Goal: Check status: Check status

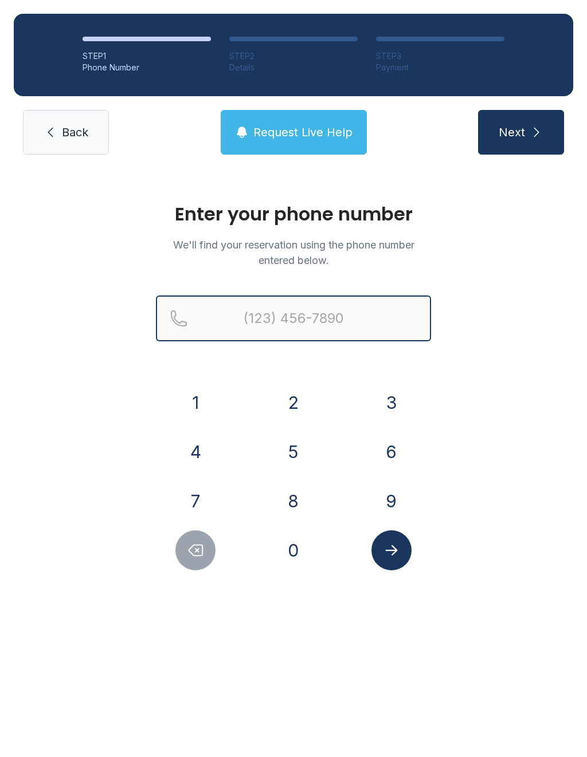
click at [315, 329] on input "Reservation phone number" at bounding box center [293, 319] width 275 height 46
type input "[PHONE_NUMBER]"
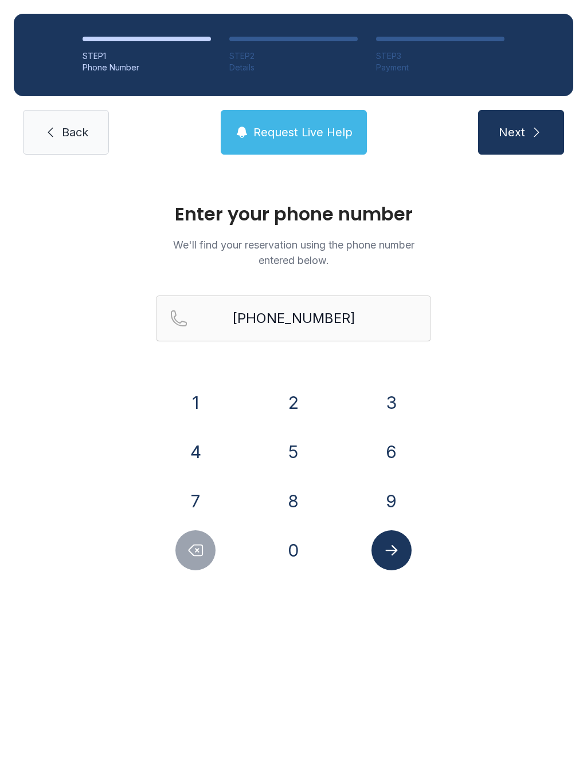
click at [539, 478] on div "Enter your phone number We'll find your reservation using the phone number ente…" at bounding box center [293, 392] width 587 height 448
click at [400, 568] on button "Submit lookup form" at bounding box center [391, 550] width 40 height 40
click at [417, 554] on div at bounding box center [391, 550] width 80 height 40
click at [412, 556] on div at bounding box center [391, 550] width 80 height 40
click at [418, 561] on div at bounding box center [391, 550] width 80 height 40
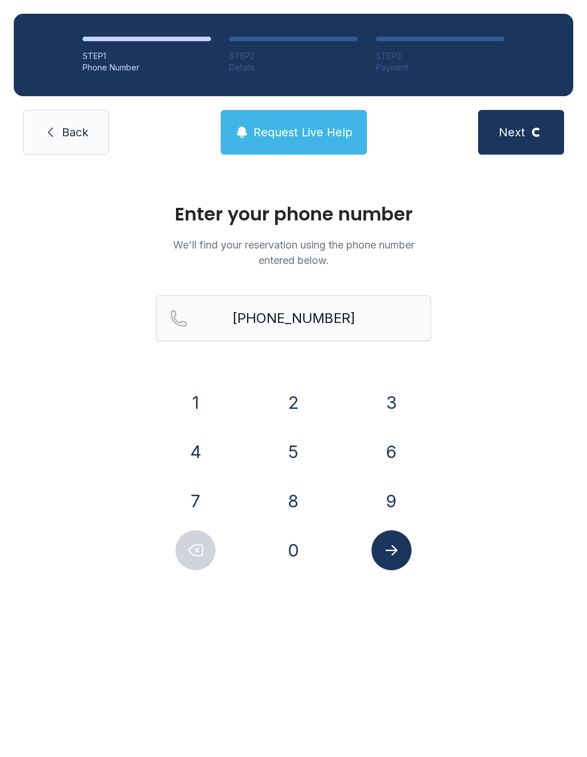
click at [417, 561] on div at bounding box center [391, 550] width 80 height 40
click at [518, 150] on button "Next Loading..." at bounding box center [521, 132] width 86 height 45
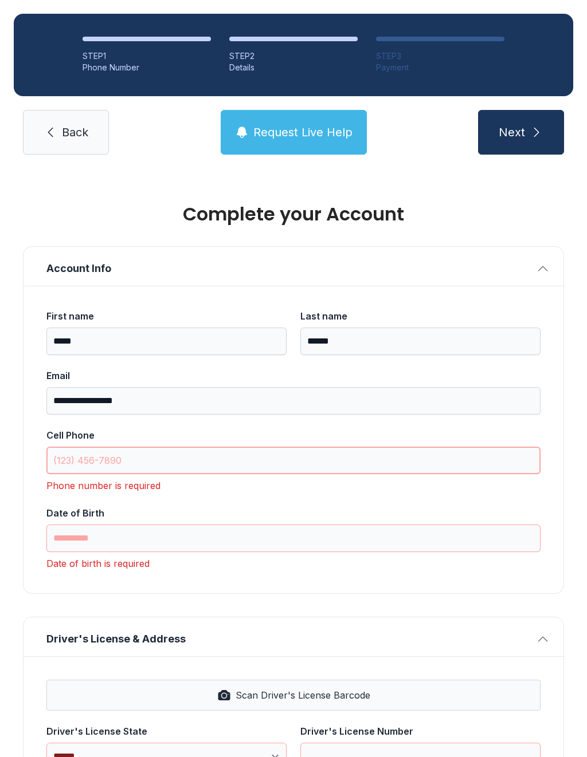
click at [169, 473] on input "Cell Phone" at bounding box center [293, 460] width 494 height 27
type input "("
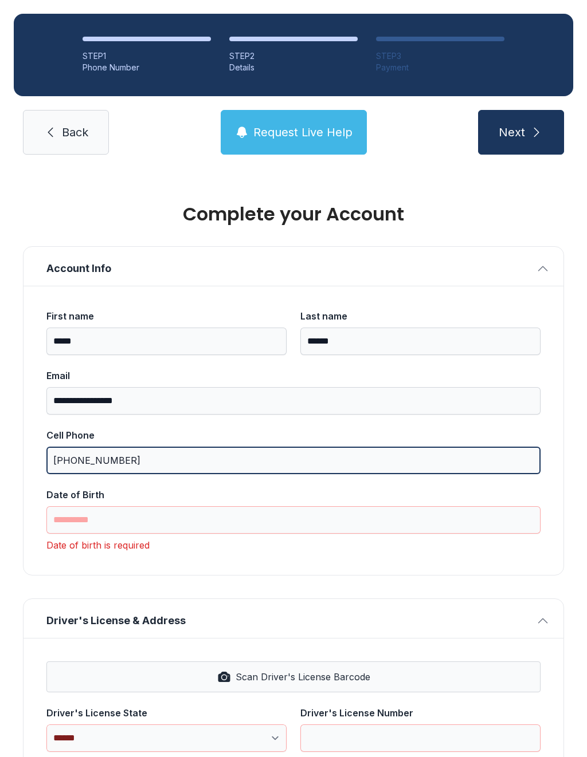
type input "[PHONE_NUMBER]"
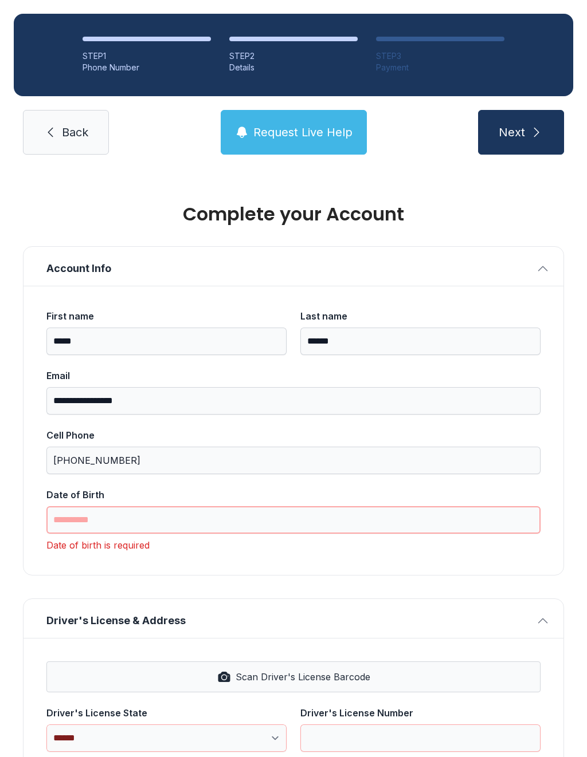
click at [293, 516] on input "Date of Birth" at bounding box center [293, 519] width 494 height 27
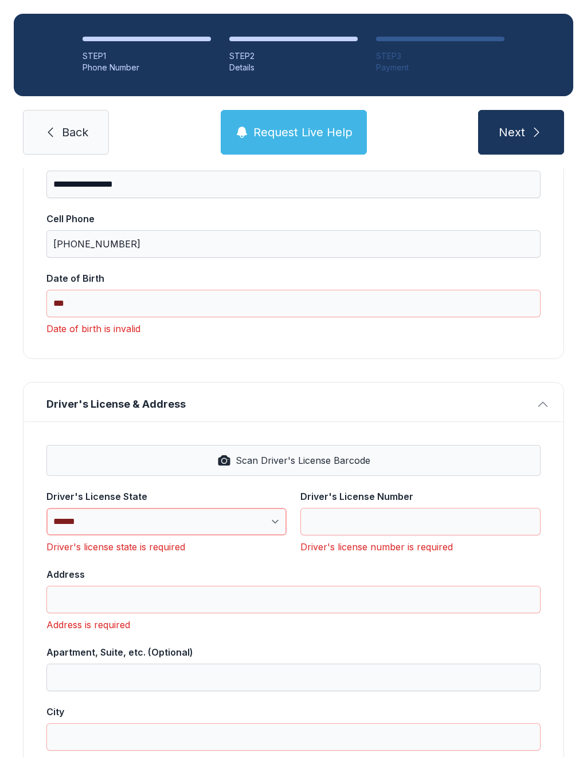
scroll to position [214, 0]
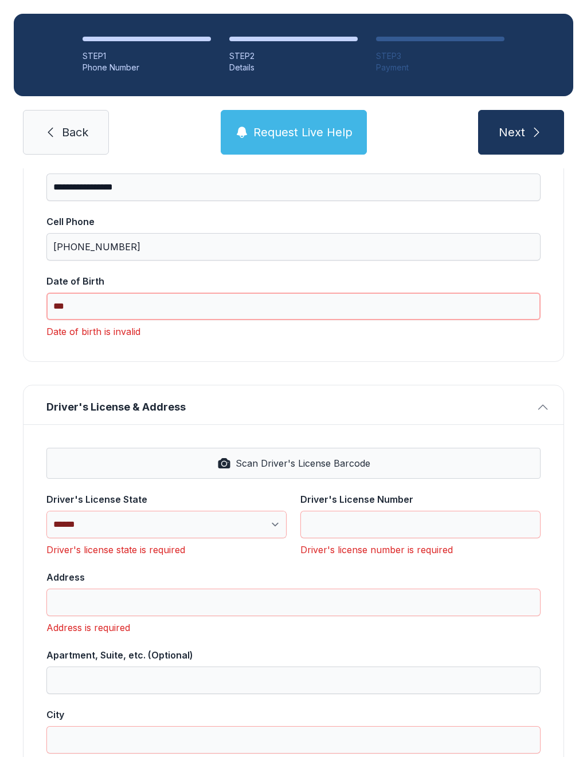
click at [244, 293] on input "***" at bounding box center [293, 306] width 494 height 27
type input "*"
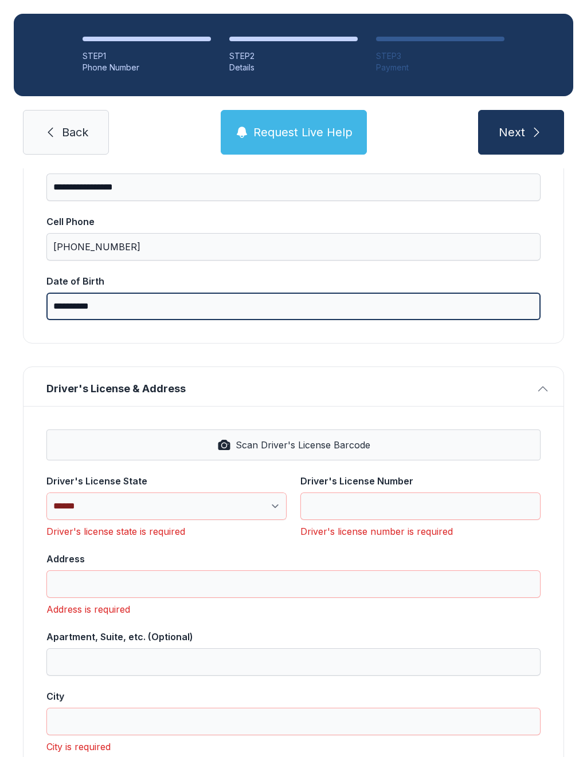
type input "**********"
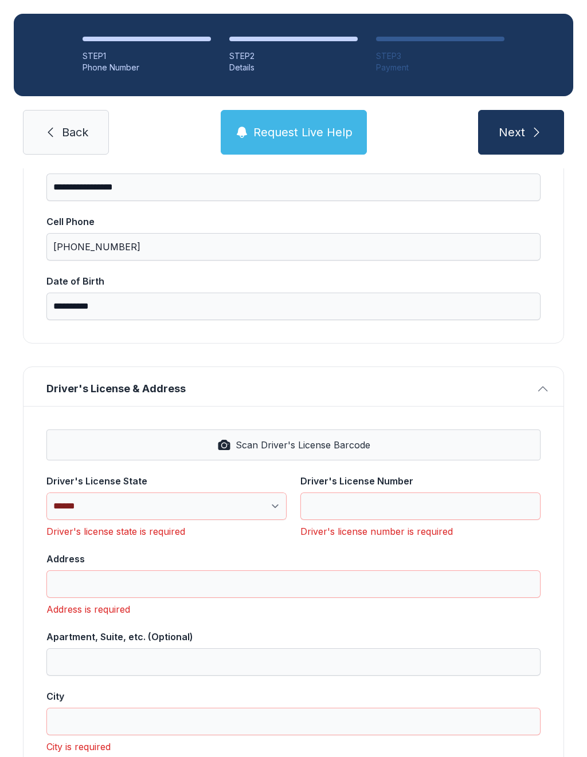
click at [514, 119] on button "Next" at bounding box center [521, 132] width 86 height 45
type input "*"
